Goal: Book appointment/travel/reservation

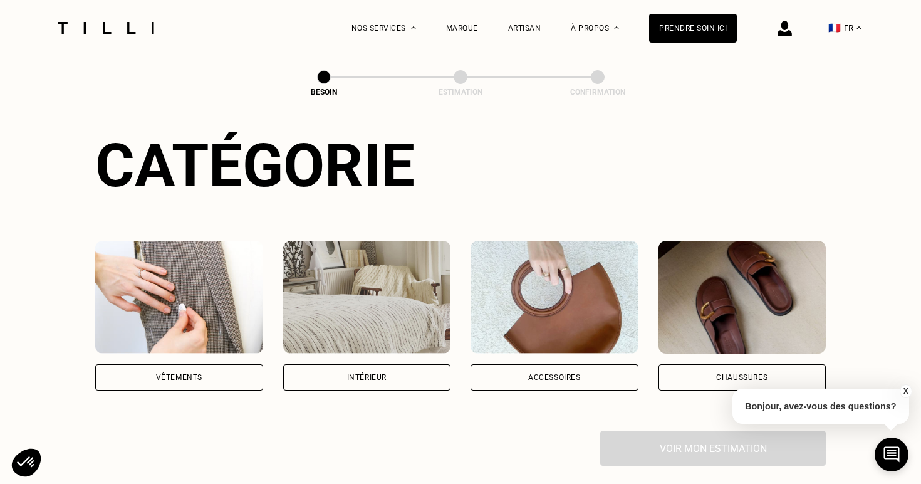
scroll to position [135, 0]
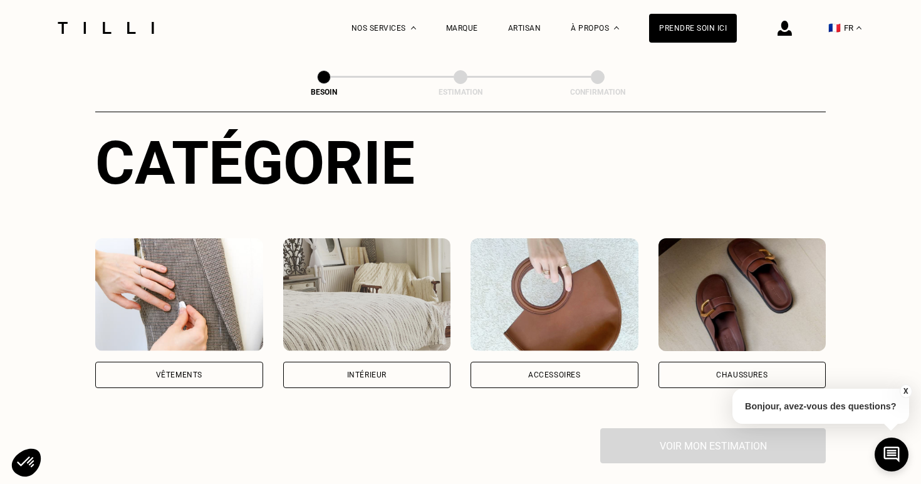
click at [386, 371] on div "Intérieur" at bounding box center [366, 375] width 39 height 8
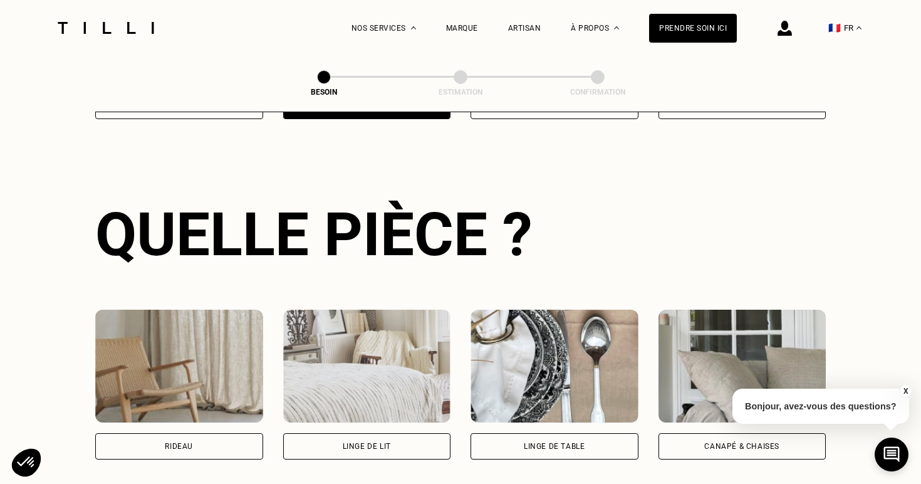
scroll to position [408, 0]
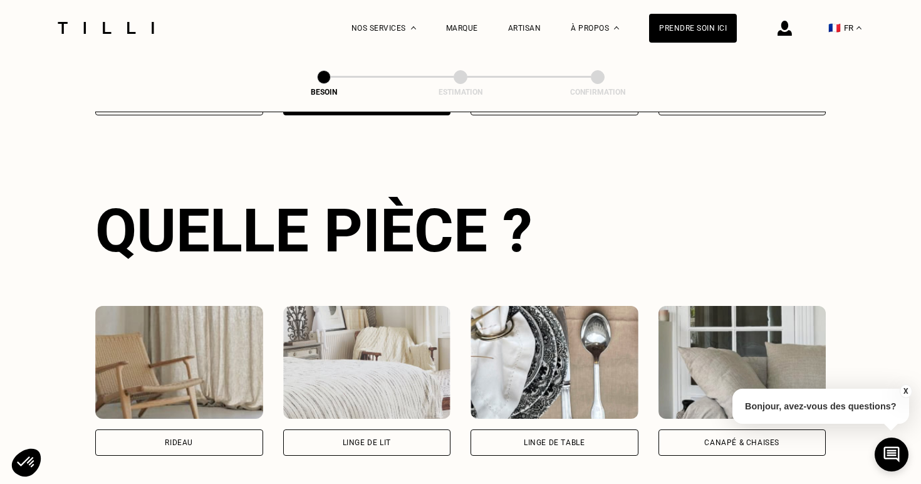
click at [224, 429] on div "Rideau" at bounding box center [179, 442] width 168 height 26
select select "FR"
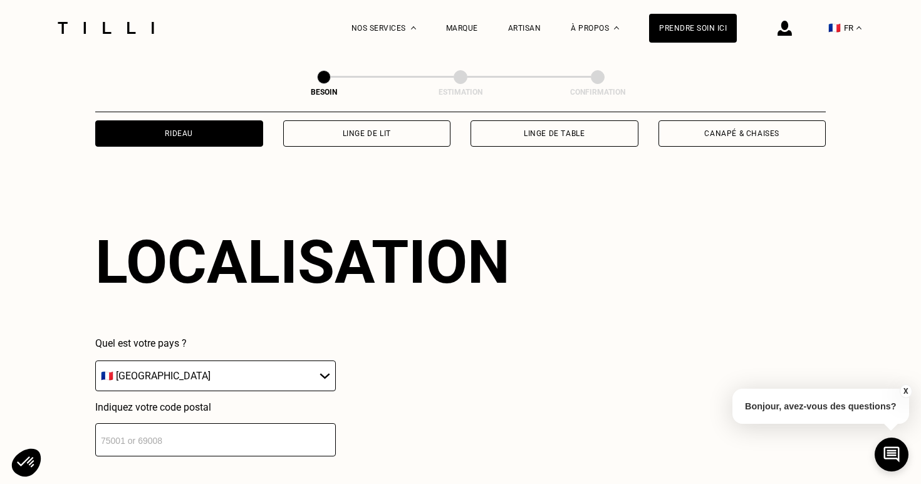
scroll to position [748, 0]
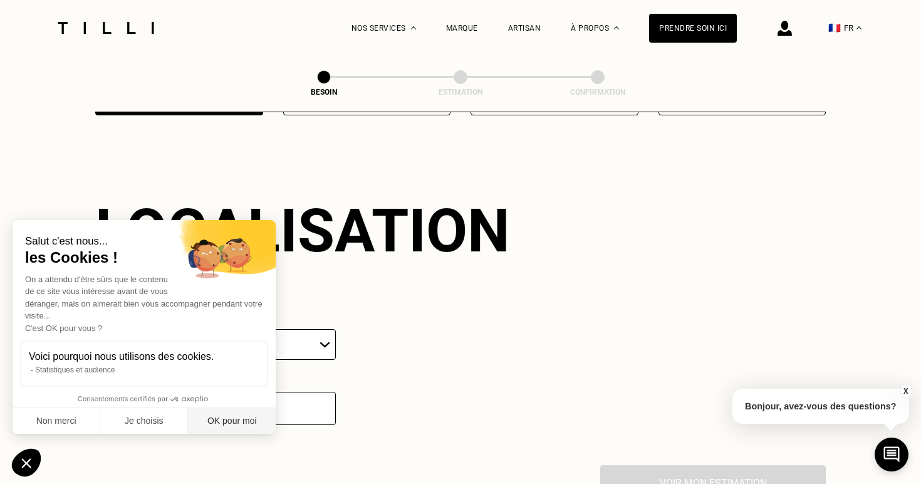
click at [229, 413] on button "OK pour moi" at bounding box center [232, 421] width 88 height 26
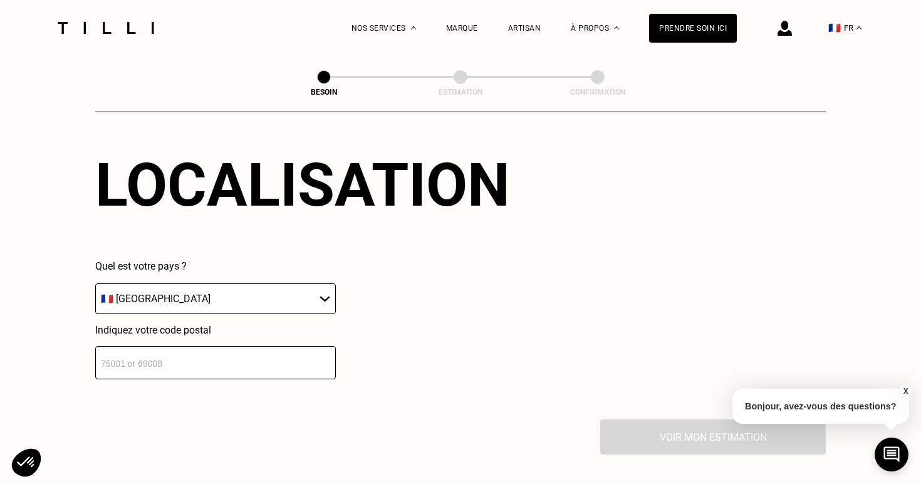
scroll to position [804, 0]
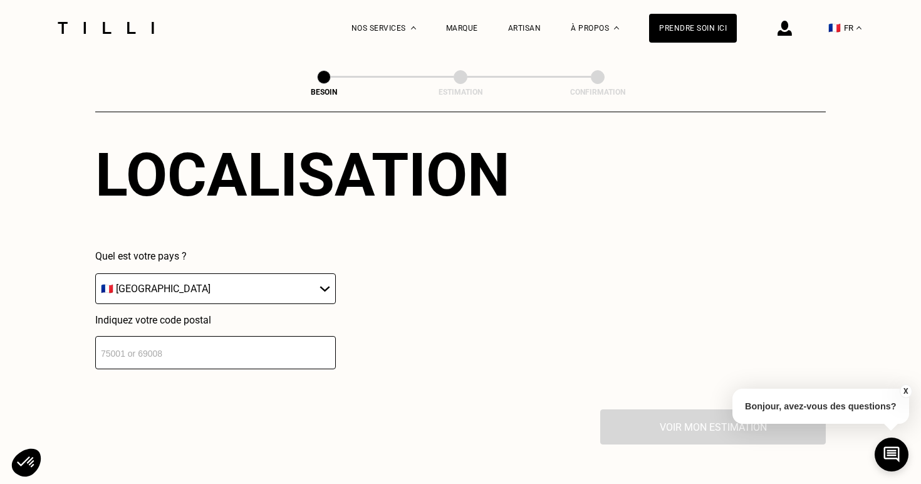
click at [231, 340] on input "number" at bounding box center [215, 352] width 241 height 33
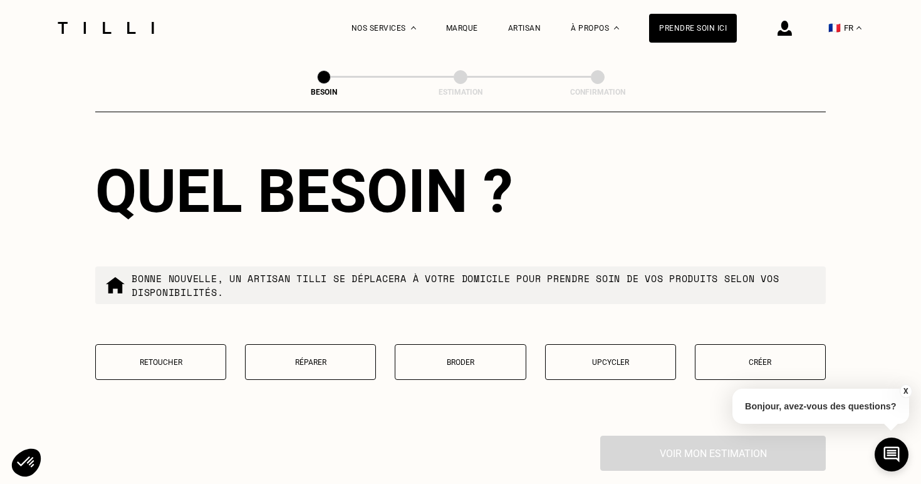
scroll to position [1103, 0]
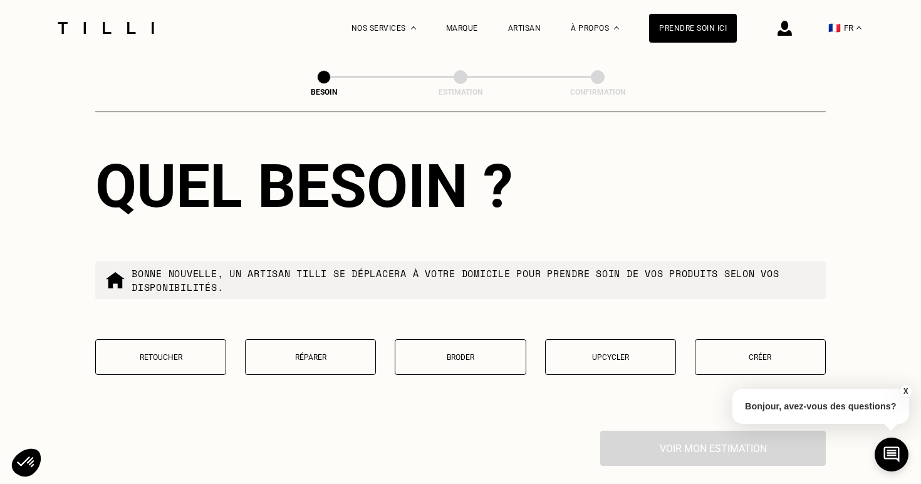
type input "06560"
click at [722, 353] on p "Créer" at bounding box center [760, 357] width 117 height 9
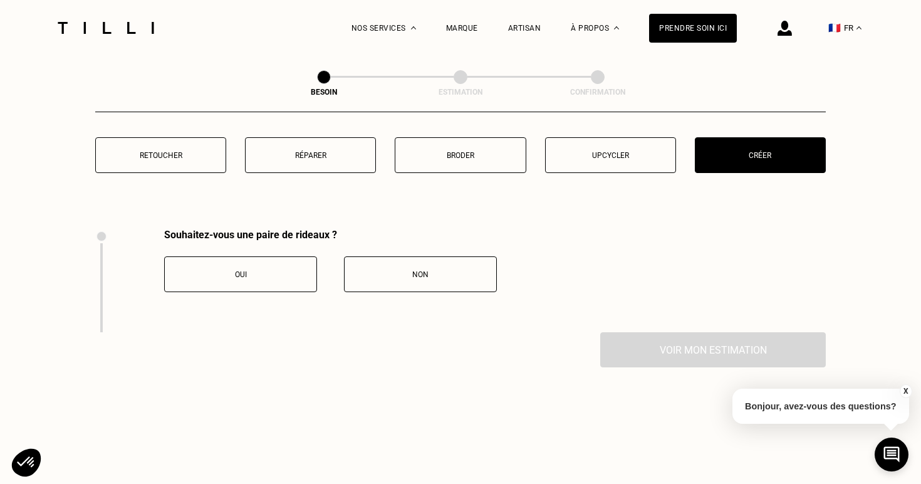
scroll to position [1379, 0]
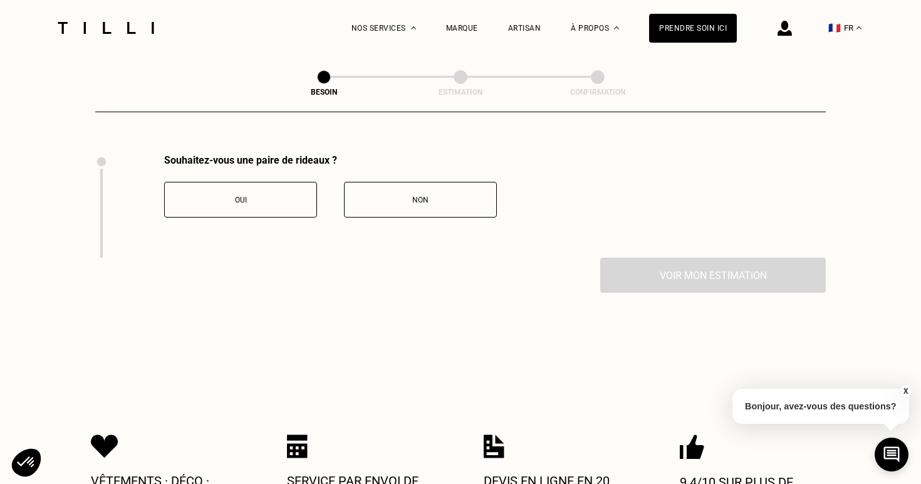
click at [241, 182] on button "Oui" at bounding box center [240, 200] width 153 height 36
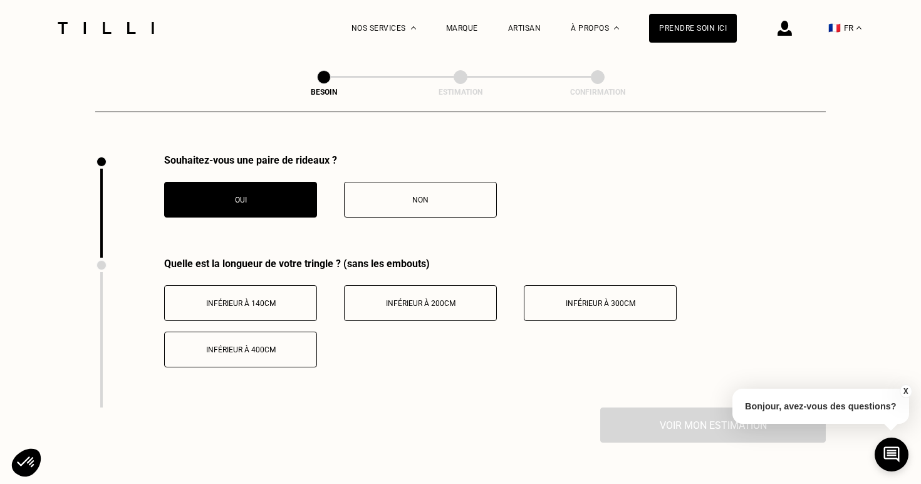
click at [388, 192] on button "Non" at bounding box center [420, 200] width 153 height 36
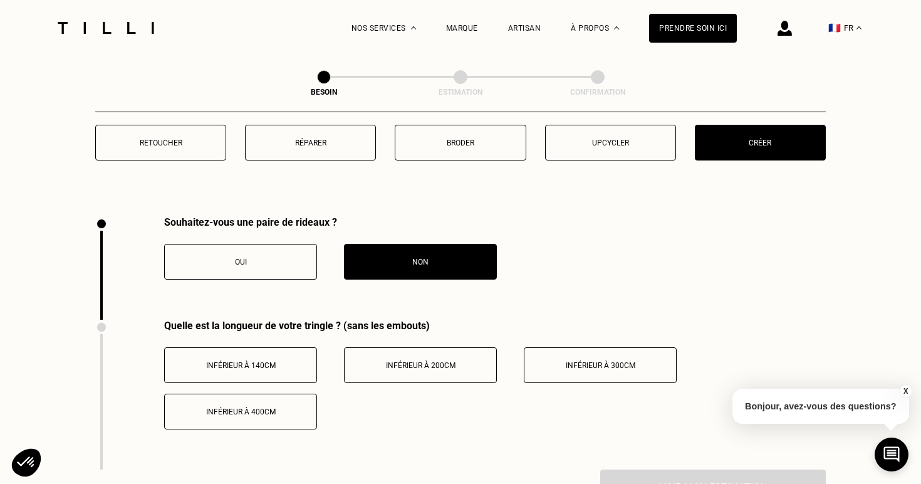
scroll to position [1314, 0]
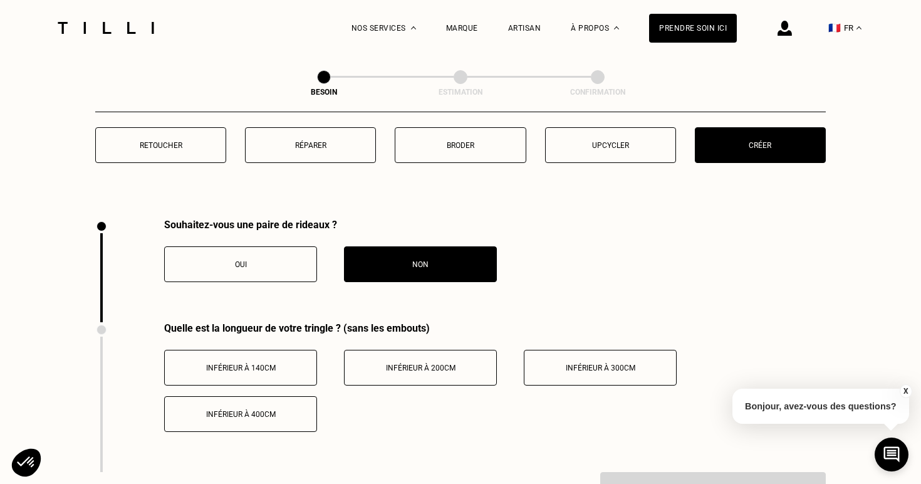
click at [265, 246] on button "Oui" at bounding box center [240, 264] width 153 height 36
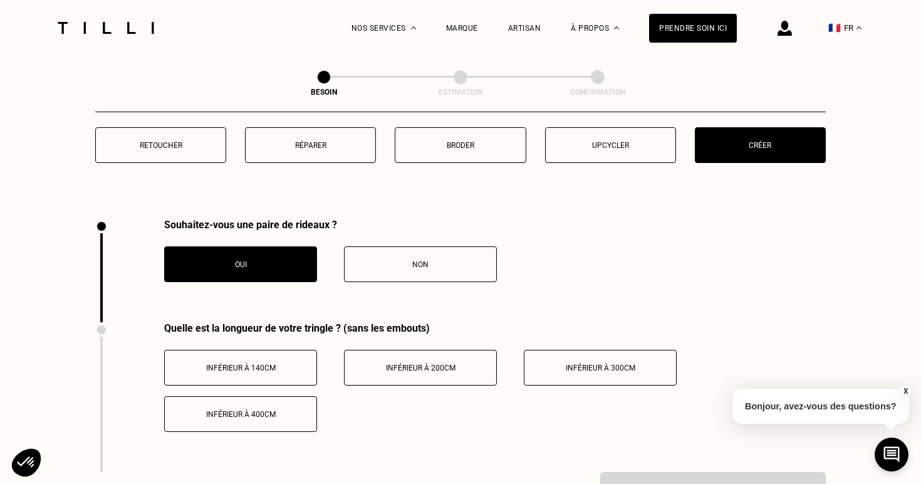
click at [397, 260] on div "Non" at bounding box center [420, 264] width 139 height 9
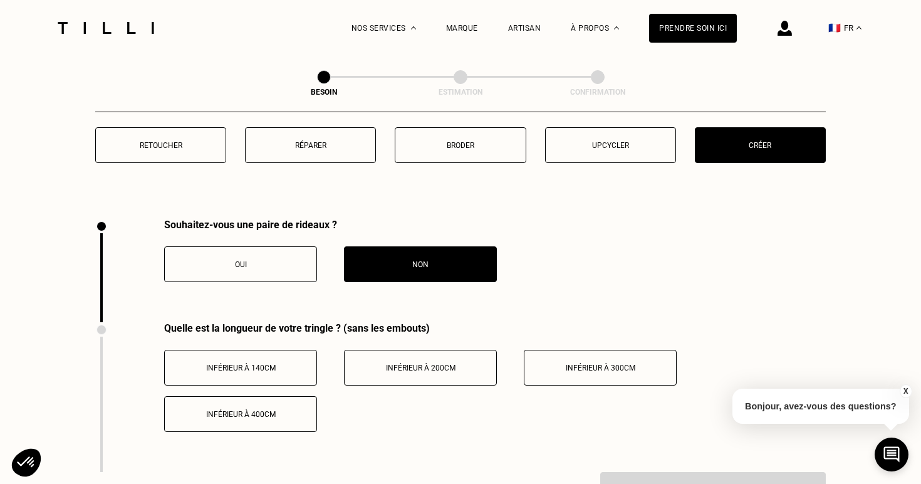
click at [214, 362] on button "Inférieur à 140cm" at bounding box center [240, 368] width 153 height 36
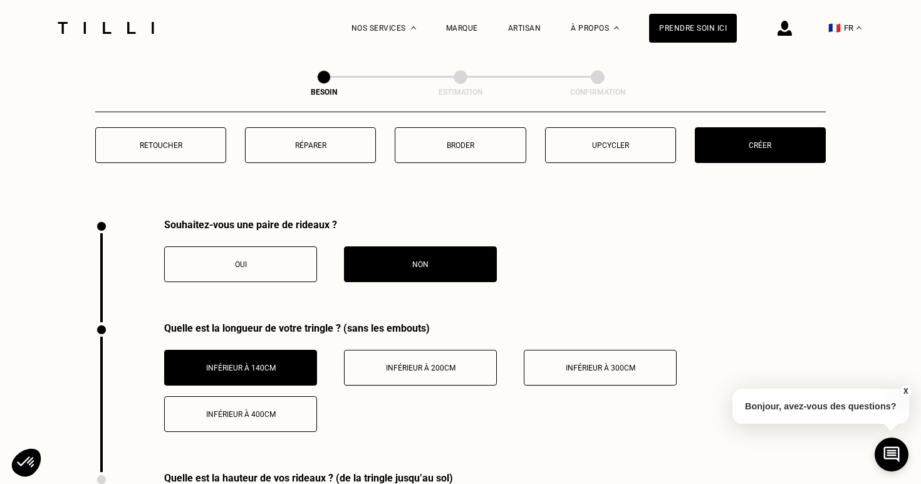
click at [386, 259] on button "Non" at bounding box center [420, 264] width 153 height 36
click at [363, 246] on button "Non" at bounding box center [420, 264] width 153 height 36
click at [270, 246] on button "Oui" at bounding box center [240, 264] width 153 height 36
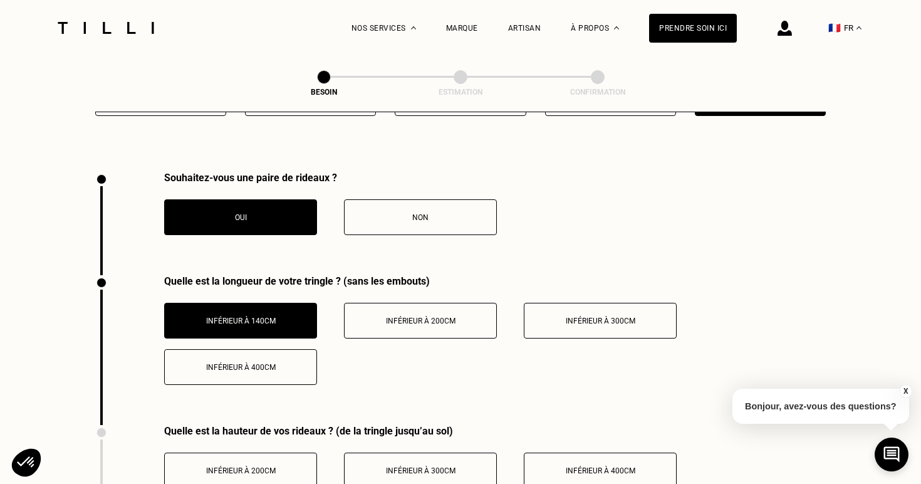
scroll to position [1362, 0]
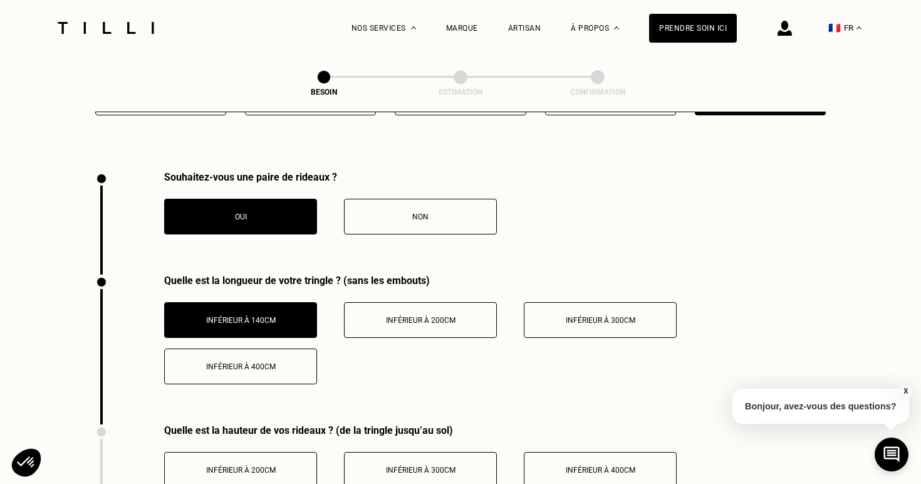
click at [256, 312] on button "Inférieur à 140cm" at bounding box center [240, 320] width 153 height 36
click at [384, 316] on div "Inférieur à 200cm" at bounding box center [420, 320] width 139 height 9
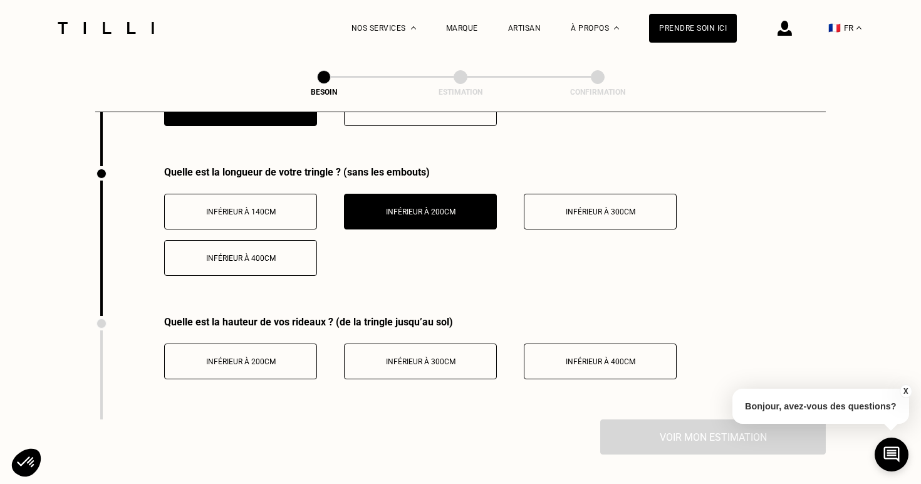
scroll to position [1470, 0]
click at [271, 358] on span "Inférieur à 200cm" at bounding box center [241, 362] width 70 height 9
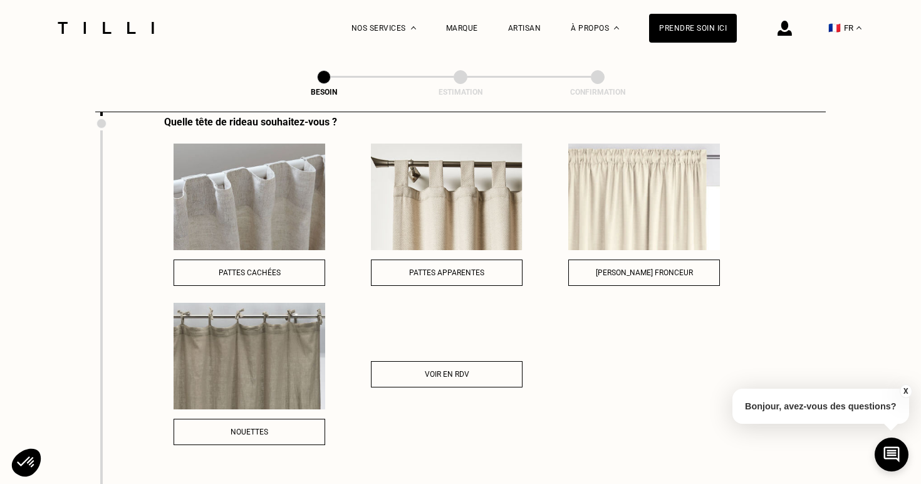
scroll to position [1773, 0]
click at [397, 261] on button "Pattes apparentes" at bounding box center [447, 274] width 152 height 26
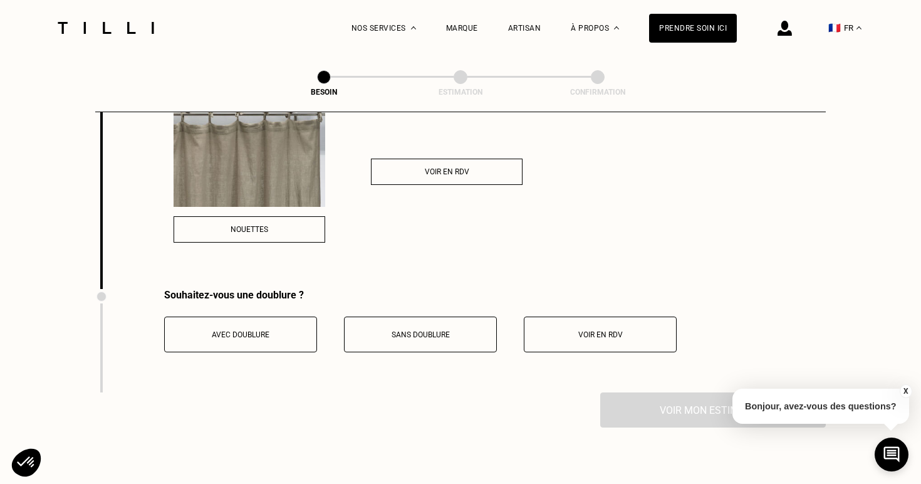
scroll to position [1978, 0]
click at [266, 325] on button "Avec doublure" at bounding box center [240, 333] width 153 height 36
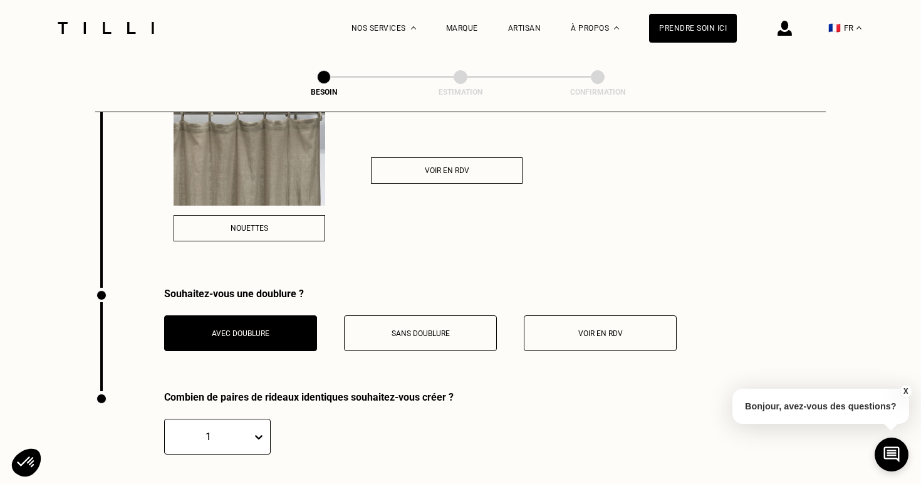
scroll to position [2027, 0]
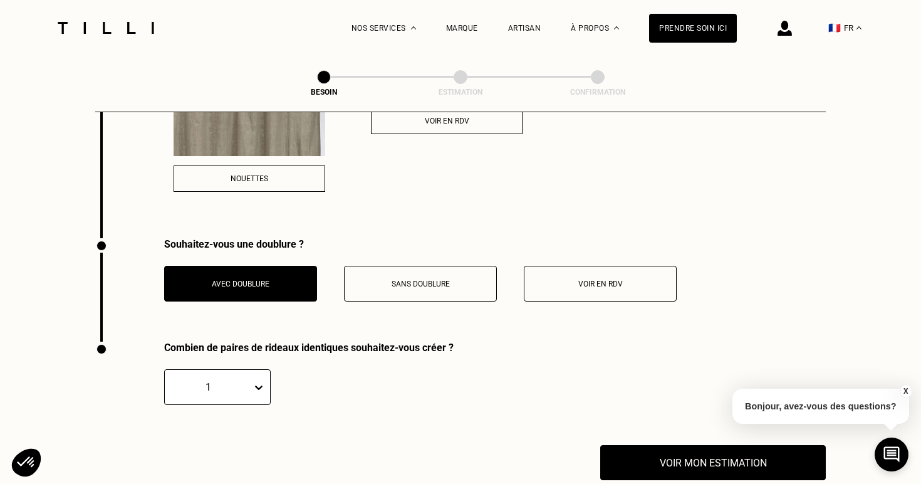
click at [256, 371] on div "1" at bounding box center [217, 387] width 107 height 36
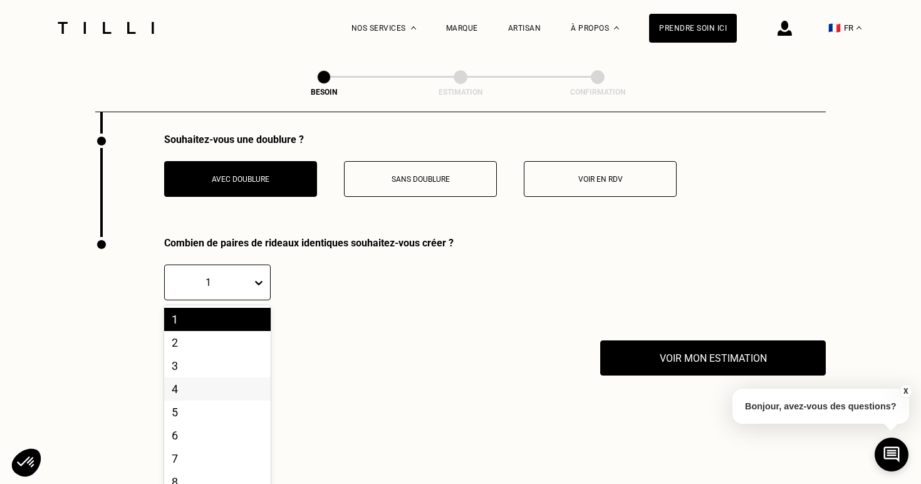
scroll to position [2133, 0]
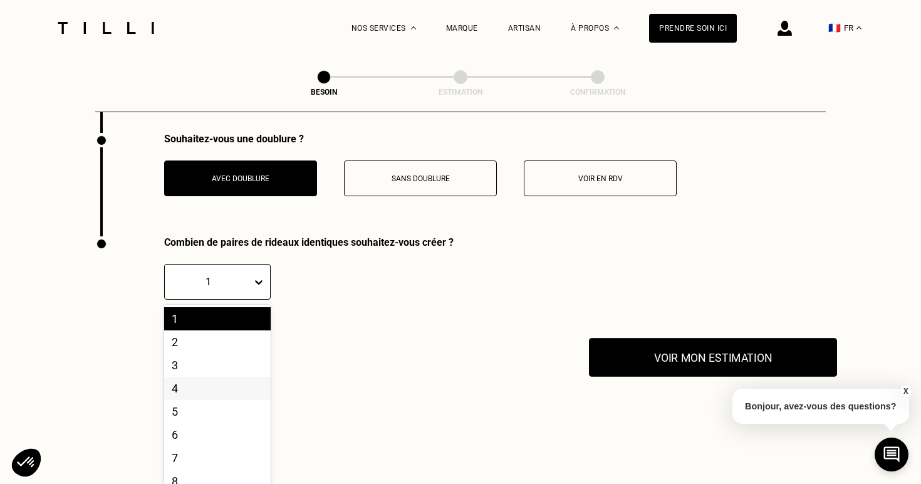
click at [665, 339] on button "Voir mon estimation" at bounding box center [713, 357] width 248 height 39
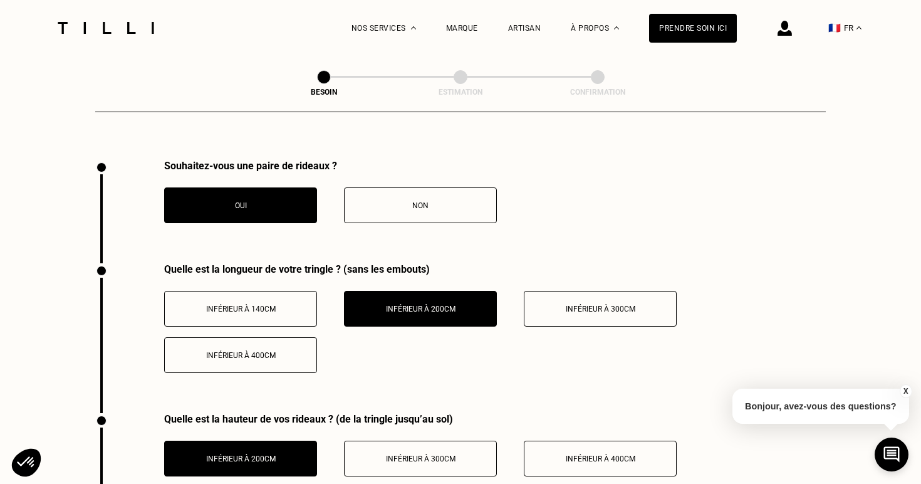
scroll to position [1256, 0]
